Goal: Information Seeking & Learning: Find specific fact

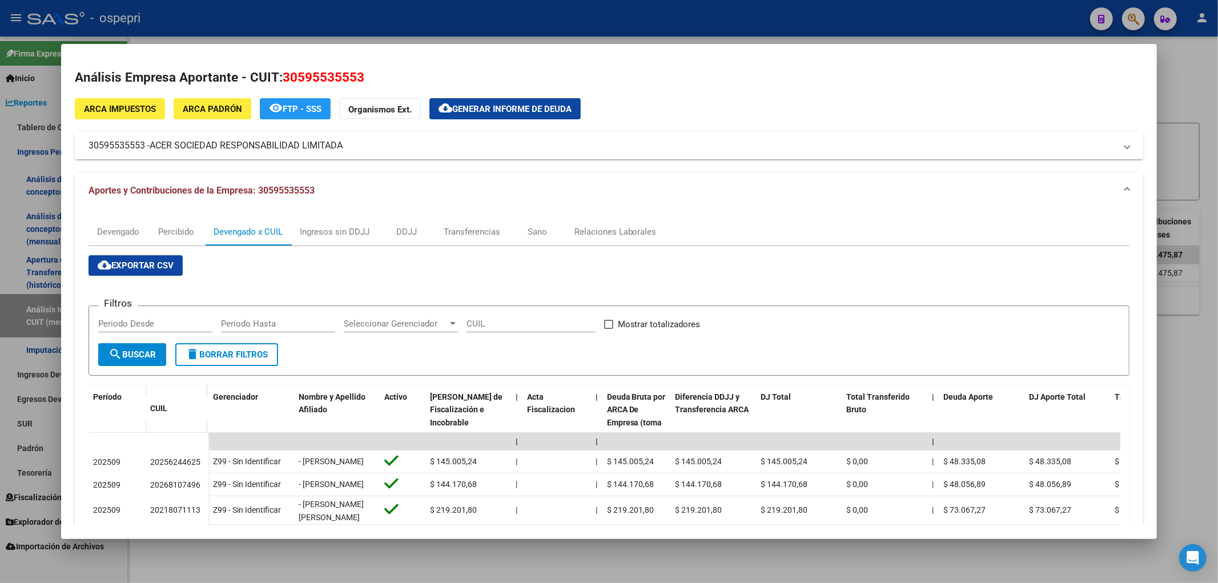
scroll to position [4, 0]
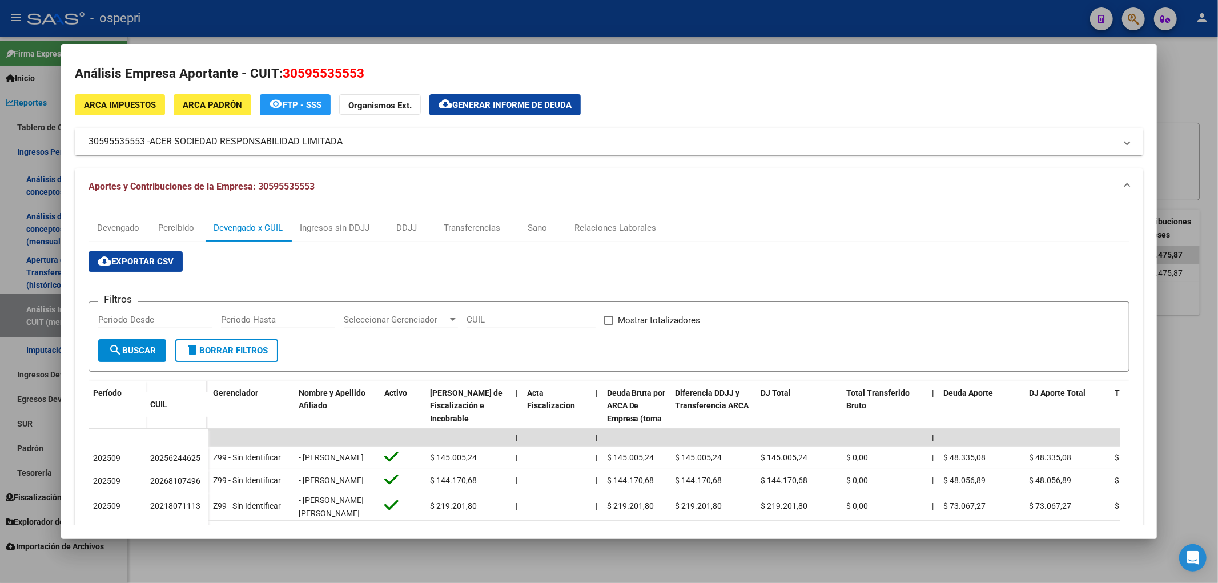
click at [1172, 101] on div at bounding box center [609, 291] width 1218 height 583
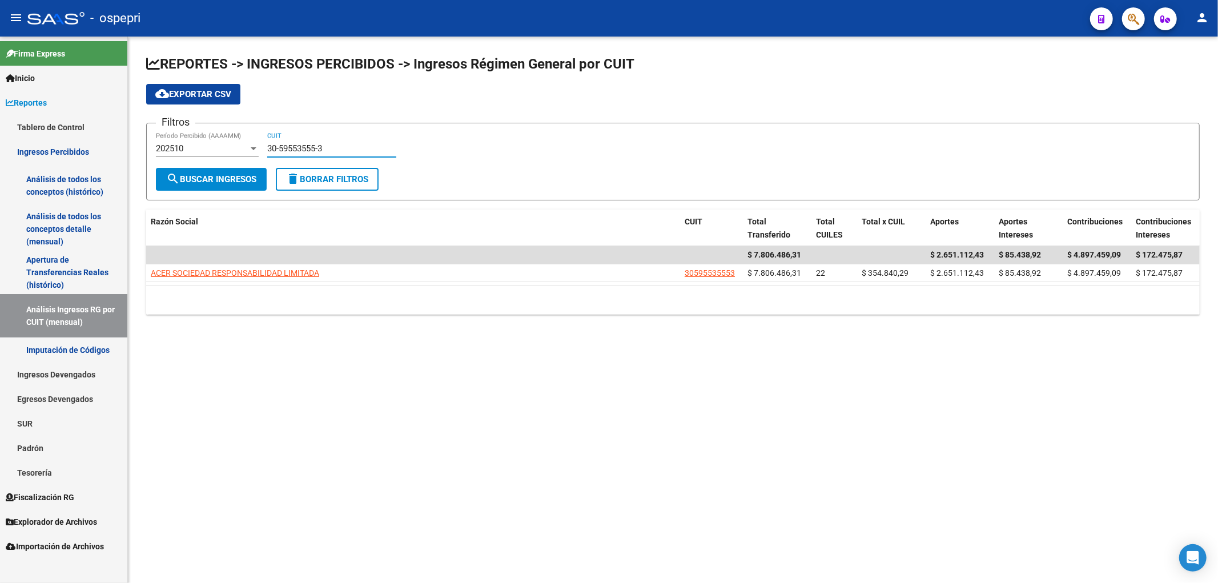
drag, startPoint x: 343, startPoint y: 144, endPoint x: 98, endPoint y: 184, distance: 248.1
click at [92, 184] on mat-sidenav-container "Firma Express Inicio Calendario SSS Instructivos Contacto OS Reportes Tablero d…" at bounding box center [609, 310] width 1218 height 546
paste input "60468709-4"
type input "30-60468709-4"
click at [244, 188] on button "search Buscar Ingresos" at bounding box center [211, 179] width 111 height 23
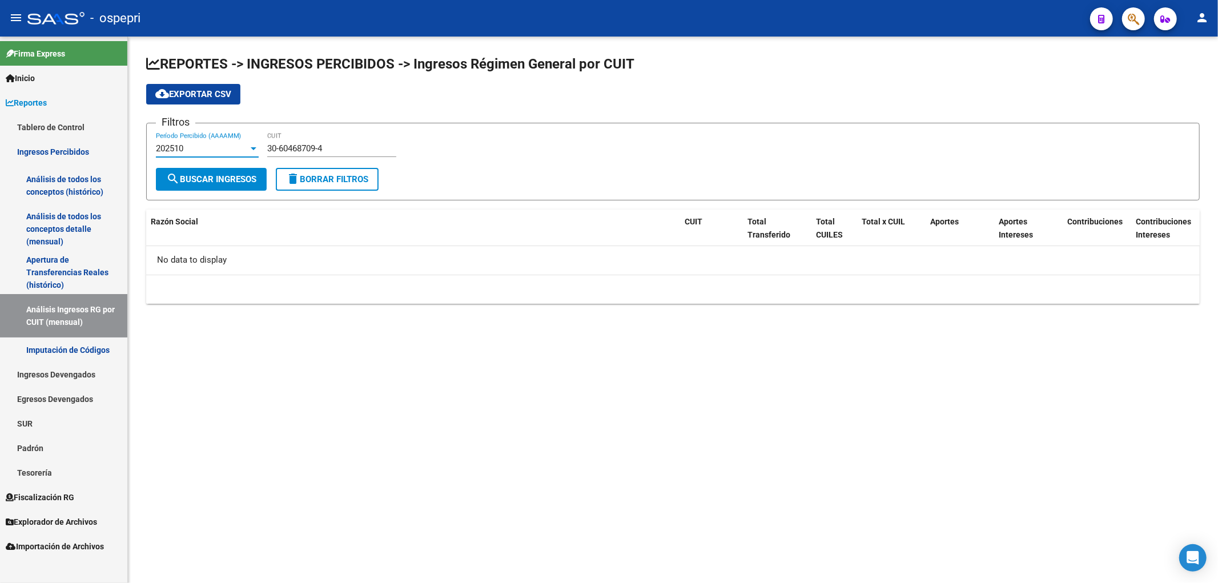
click at [232, 147] on div "202510" at bounding box center [202, 148] width 93 height 10
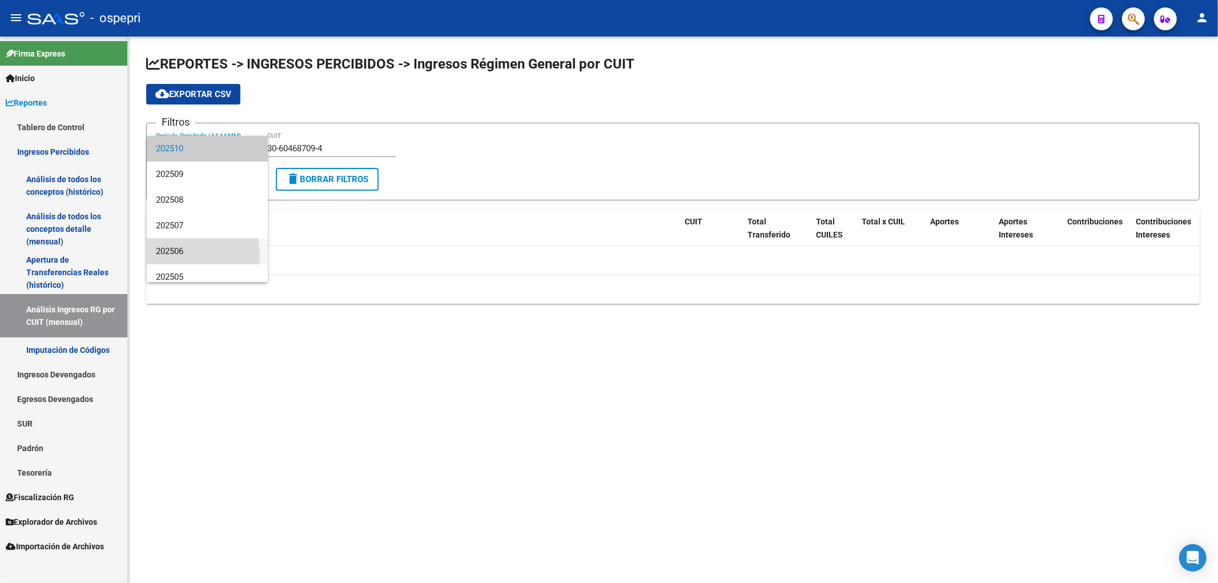
click at [167, 255] on span "202506" at bounding box center [207, 252] width 103 height 26
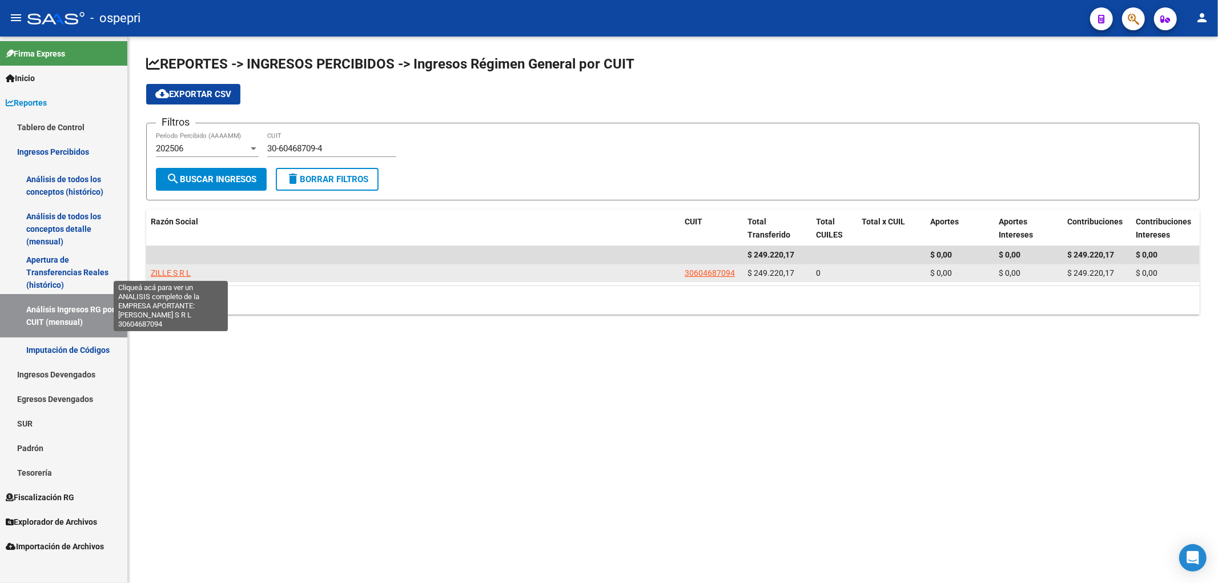
click at [183, 268] on span "ZILLE S R L" at bounding box center [171, 272] width 40 height 9
type textarea "30604687094"
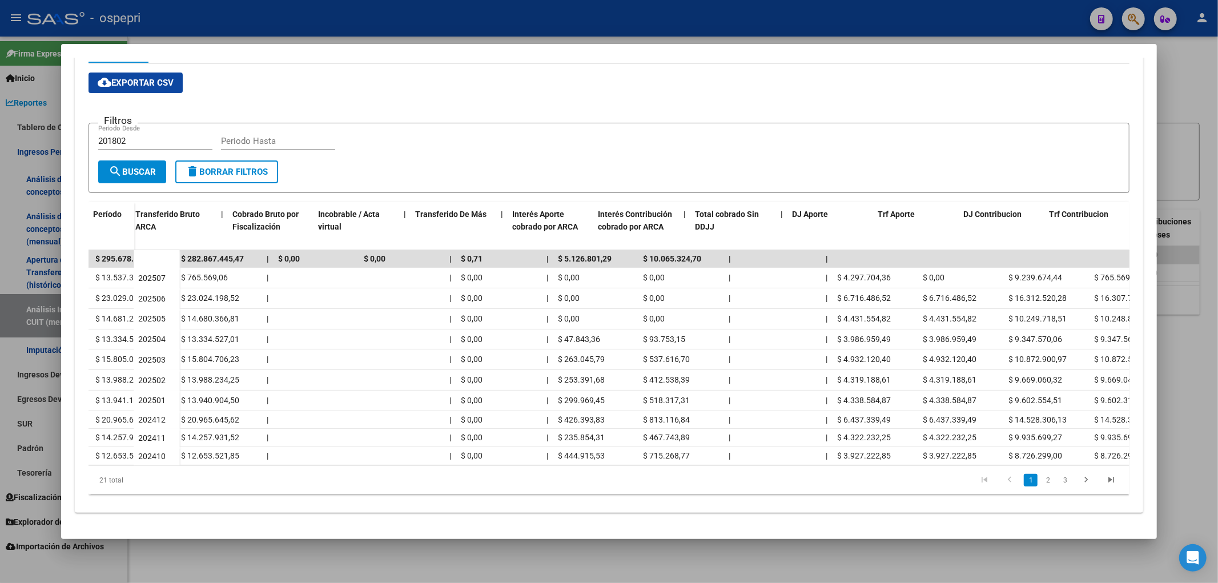
scroll to position [0, 368]
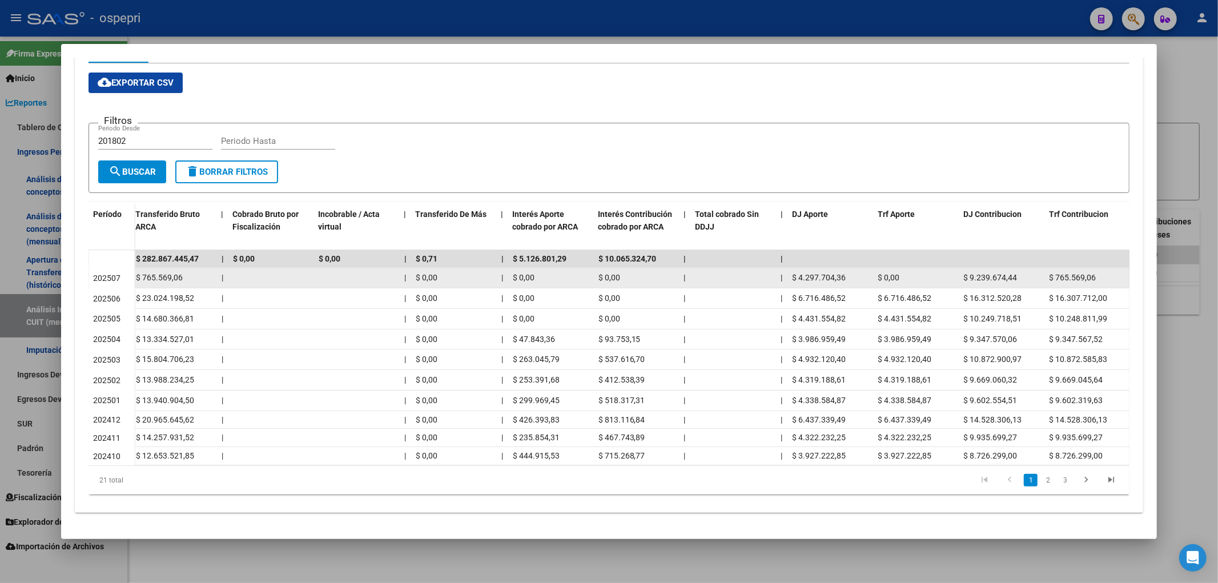
click at [831, 273] on span "$ 4.297.704,36" at bounding box center [820, 277] width 54 height 9
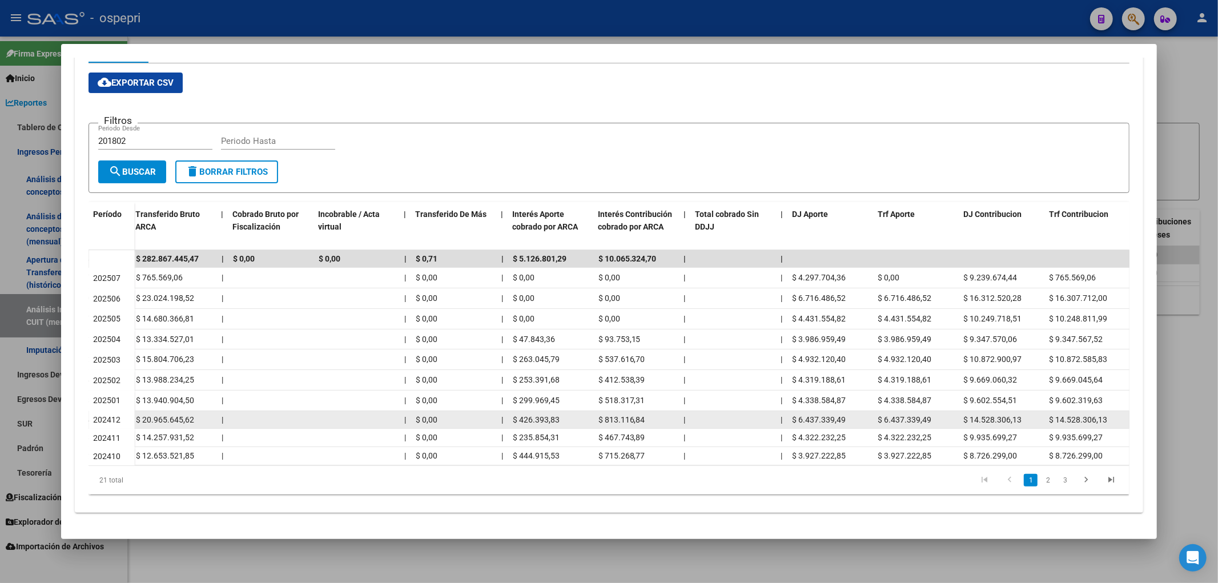
copy span "4.297.704,36"
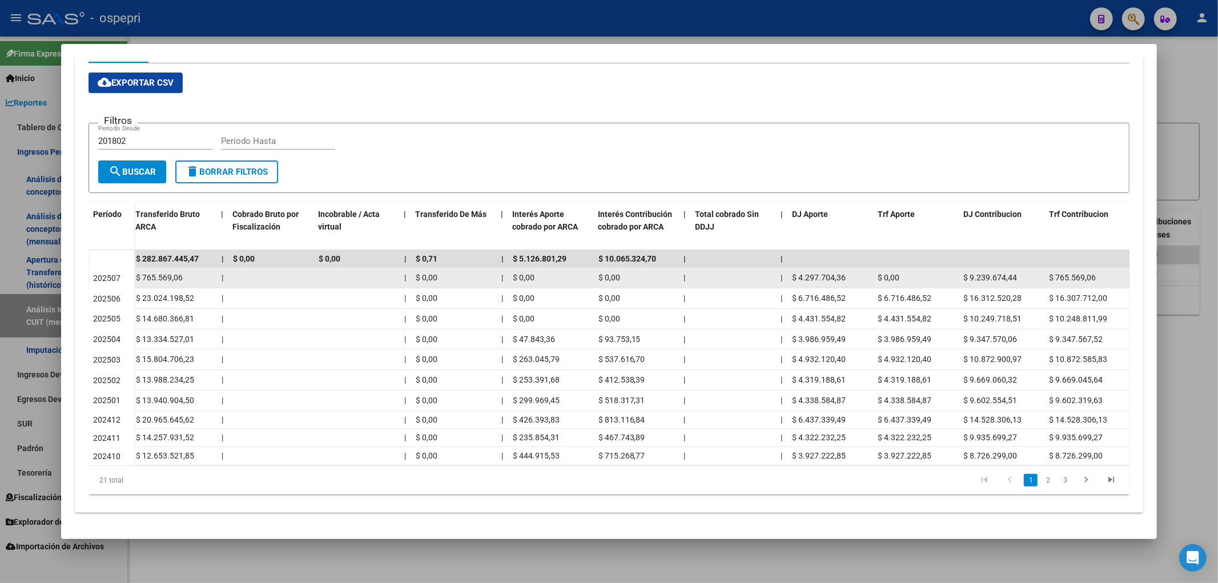
click at [990, 273] on span "$ 9.239.674,44" at bounding box center [991, 277] width 54 height 9
click at [991, 273] on span "$ 9.239.674,44" at bounding box center [991, 277] width 54 height 9
copy span "9.239.674,44"
